Goal: Task Accomplishment & Management: Complete application form

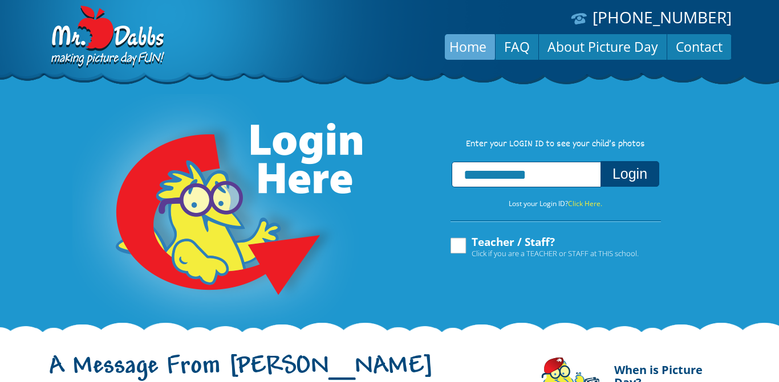
type input "**********"
click at [634, 187] on button "Login" at bounding box center [629, 174] width 59 height 26
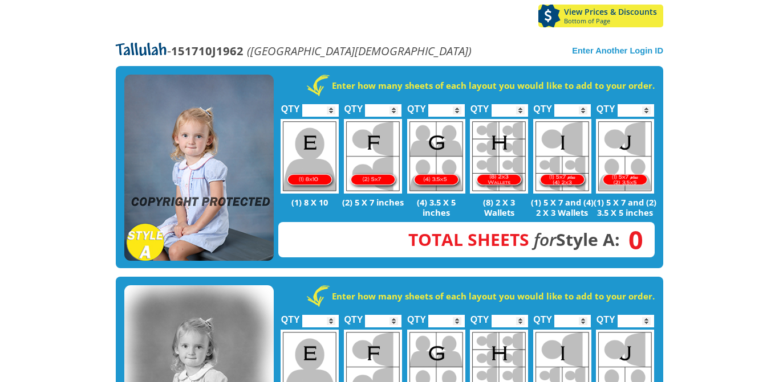
scroll to position [213, 0]
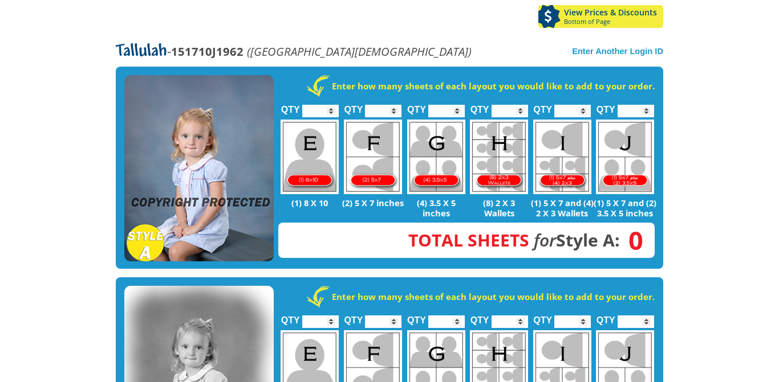
click at [394, 105] on input "*" at bounding box center [383, 111] width 36 height 13
type input "*"
click at [458, 105] on input "*" at bounding box center [446, 111] width 36 height 13
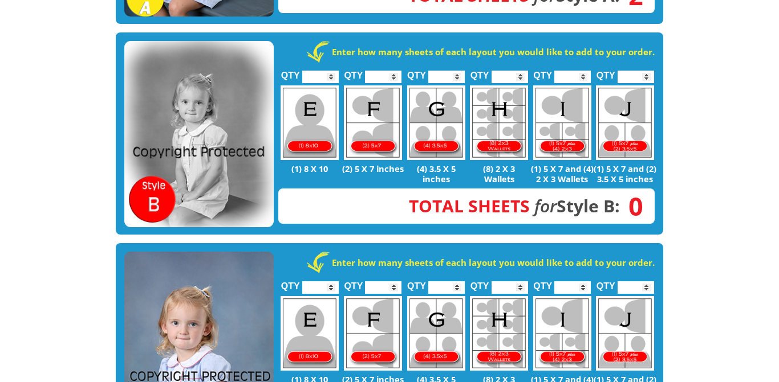
scroll to position [457, 0]
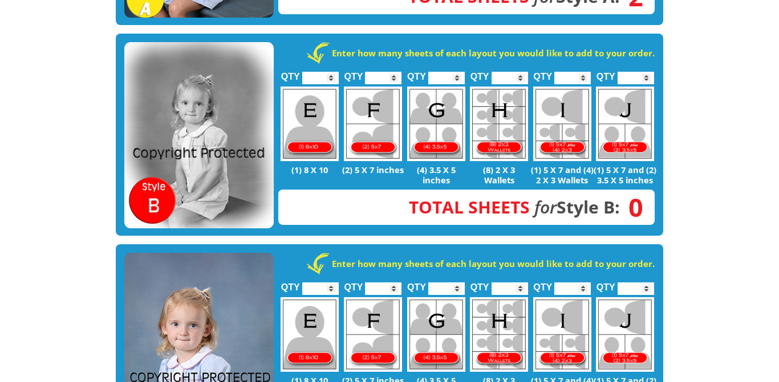
click at [647, 72] on input "*" at bounding box center [635, 78] width 36 height 13
type input "*"
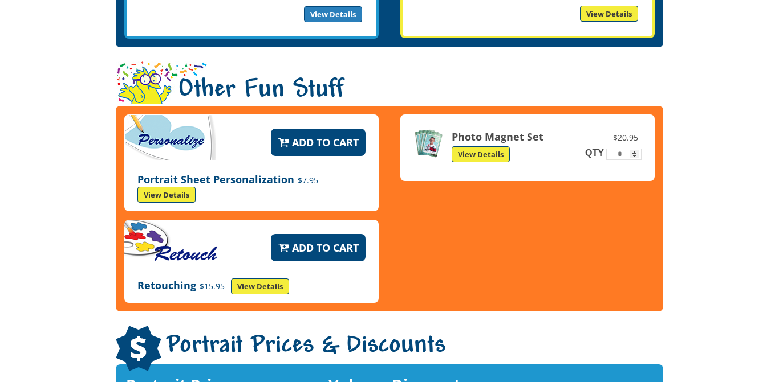
scroll to position [1559, 0]
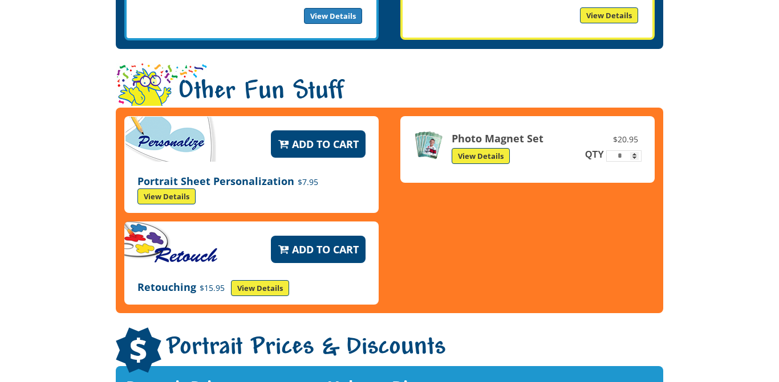
click at [170, 189] on link "View Details" at bounding box center [166, 197] width 58 height 16
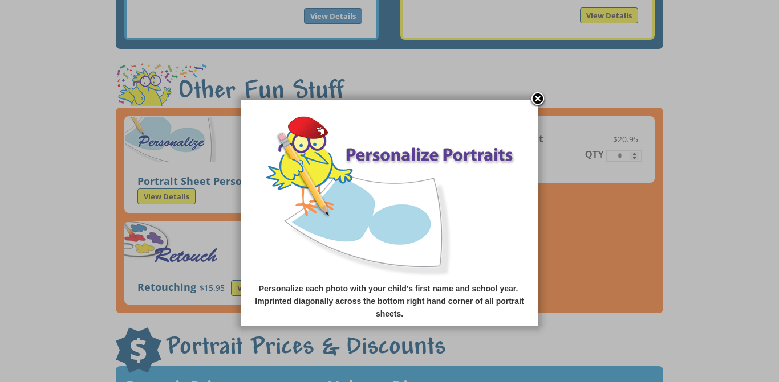
click at [540, 96] on link at bounding box center [537, 99] width 17 height 17
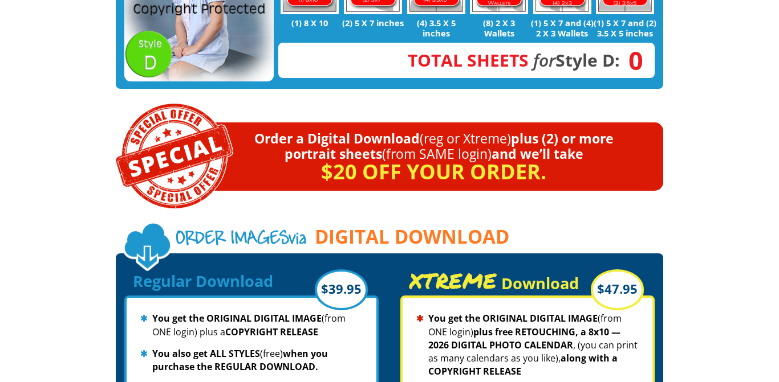
scroll to position [1019, 0]
